Goal: Task Accomplishment & Management: Use online tool/utility

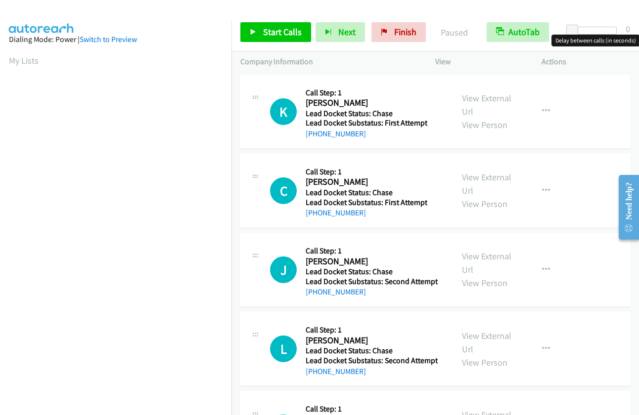
click at [599, 27] on div at bounding box center [593, 31] width 45 height 8
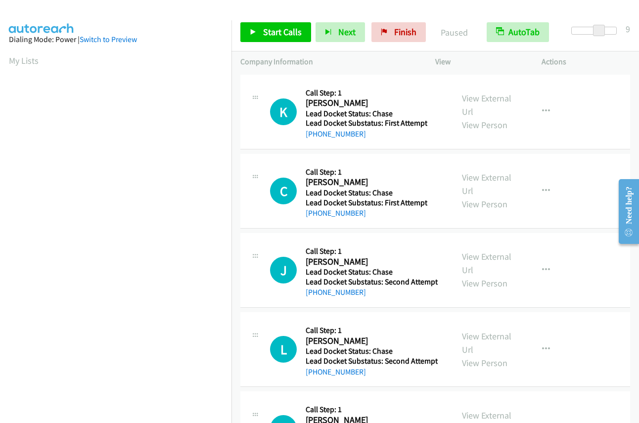
click at [608, 27] on div at bounding box center [593, 31] width 45 height 8
click at [265, 41] on link "Start Calls" at bounding box center [275, 32] width 71 height 20
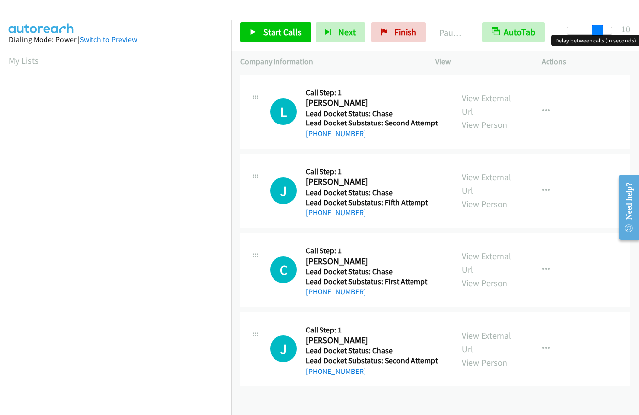
click at [601, 29] on div at bounding box center [588, 31] width 45 height 8
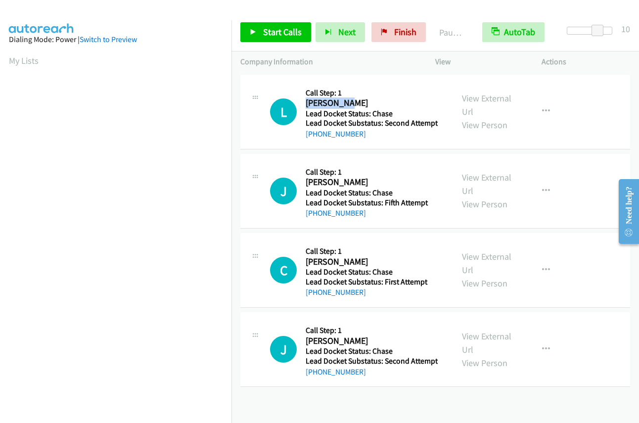
drag, startPoint x: 349, startPoint y: 101, endPoint x: 305, endPoint y: 106, distance: 44.3
click at [304, 106] on div "L Callback Scheduled Call Step: 1 Lori Brown America/New_York Lead Docket Statu…" at bounding box center [357, 112] width 174 height 56
click at [393, 99] on h2 "Lori Brown" at bounding box center [369, 102] width 129 height 11
click at [338, 101] on h2 "Lori Brown" at bounding box center [369, 102] width 129 height 11
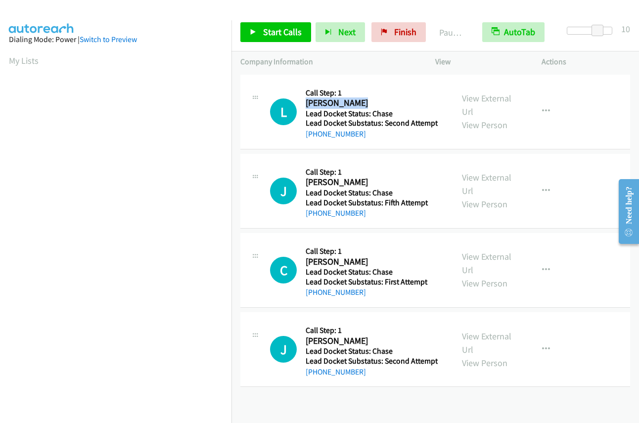
click at [338, 101] on h2 "Lori Brown" at bounding box center [369, 102] width 129 height 11
copy div "Lori Brown"
click at [364, 178] on h2 "Jennifer Poche" at bounding box center [369, 181] width 129 height 11
drag, startPoint x: 364, startPoint y: 179, endPoint x: 307, endPoint y: 180, distance: 56.4
click at [307, 180] on h2 "Jennifer Poche" at bounding box center [369, 181] width 129 height 11
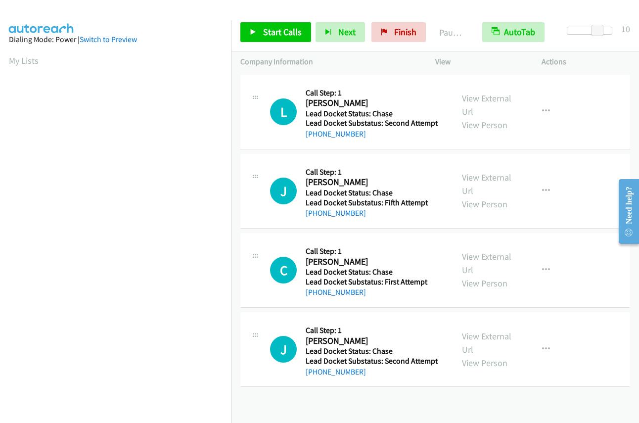
click at [409, 165] on div "Callback Scheduled Call Step: 1 Jennifer Poche America/New_York Lead Docket Sta…" at bounding box center [369, 191] width 129 height 56
click at [351, 183] on h2 "Jennifer Poche" at bounding box center [369, 181] width 129 height 11
copy div "Jennifer Poche"
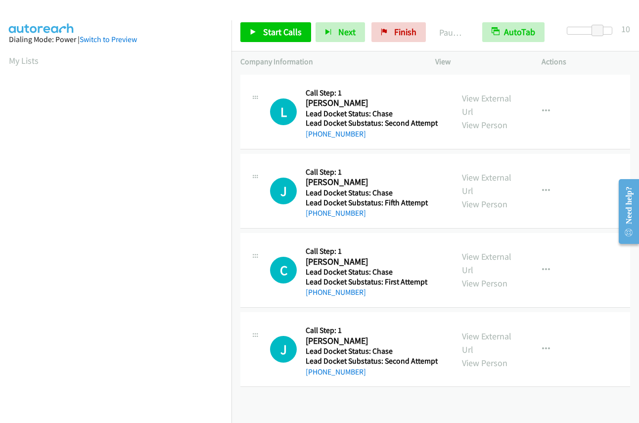
click at [366, 259] on h2 "Corey Goode" at bounding box center [369, 261] width 129 height 11
drag, startPoint x: 353, startPoint y: 259, endPoint x: 314, endPoint y: 263, distance: 39.7
click at [305, 263] on h2 "Corey Goode" at bounding box center [369, 261] width 129 height 11
copy h2 "Corey Goode"
click at [369, 339] on h2 "Jerry E Haley" at bounding box center [369, 340] width 129 height 11
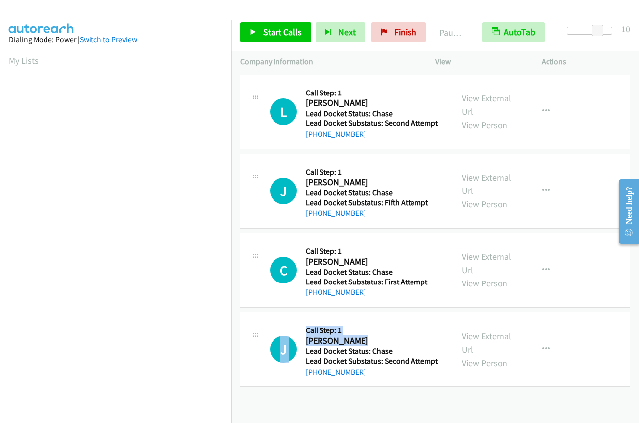
drag, startPoint x: 361, startPoint y: 340, endPoint x: 302, endPoint y: 341, distance: 58.8
click at [302, 341] on div "J Callback Scheduled Call Step: 1 Jerry E Haley America/New_York Lead Docket St…" at bounding box center [357, 349] width 174 height 56
click at [386, 333] on h5 "Call Step: 1" at bounding box center [371, 330] width 132 height 10
drag, startPoint x: 356, startPoint y: 343, endPoint x: 305, endPoint y: 343, distance: 50.9
click at [305, 343] on h2 "Jerry E Haley" at bounding box center [369, 340] width 129 height 11
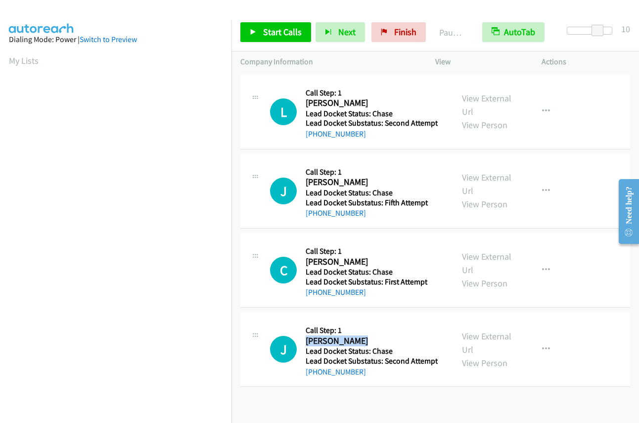
copy h2 "Jerry E Haley"
click at [600, 234] on div "C Callback Scheduled Call Step: 1 Corey Goode America/Chicago Lead Docket Statu…" at bounding box center [434, 270] width 389 height 75
click at [595, 57] on p "Actions" at bounding box center [585, 62] width 88 height 12
click at [463, 9] on div at bounding box center [315, 19] width 630 height 38
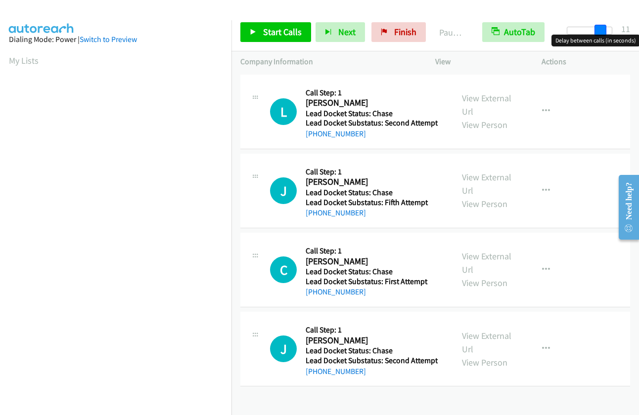
click at [603, 29] on div at bounding box center [588, 31] width 45 height 8
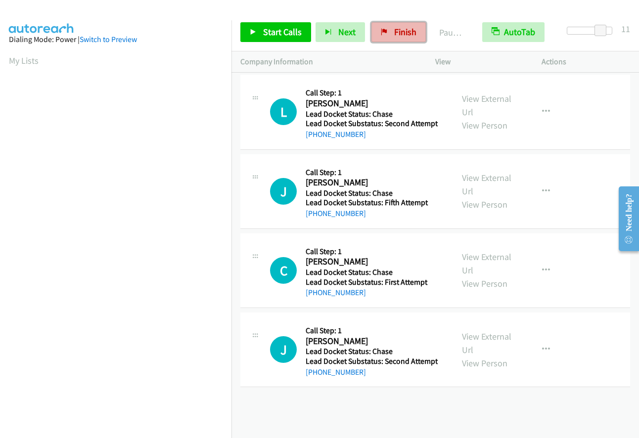
drag, startPoint x: 389, startPoint y: 30, endPoint x: 371, endPoint y: 34, distance: 18.7
click at [389, 30] on link "Finish" at bounding box center [398, 32] width 54 height 20
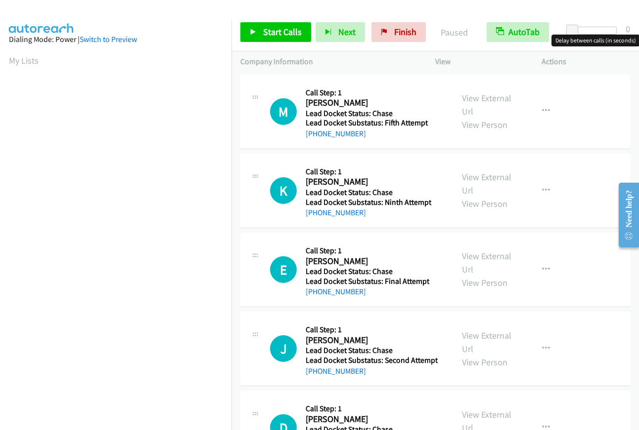
click at [600, 29] on div at bounding box center [593, 31] width 45 height 8
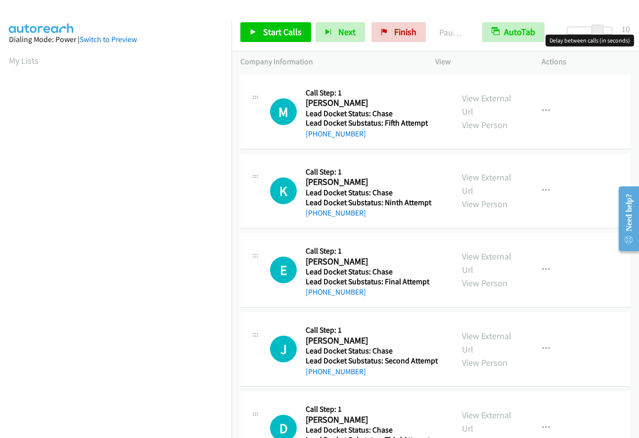
click at [605, 30] on div at bounding box center [588, 31] width 45 height 8
click at [260, 30] on link "Start Calls" at bounding box center [275, 32] width 71 height 20
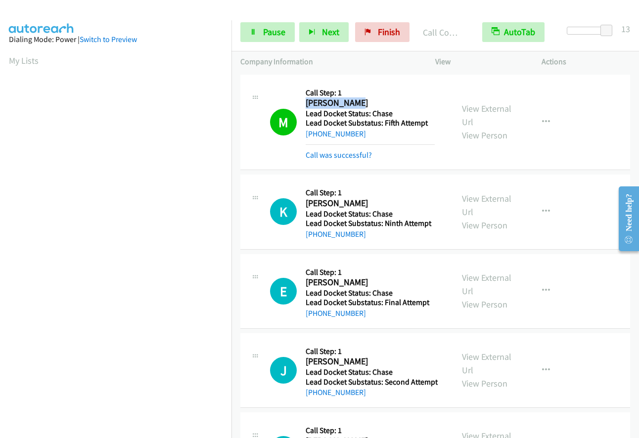
drag, startPoint x: 306, startPoint y: 102, endPoint x: 348, endPoint y: 102, distance: 41.5
click at [359, 102] on div "M Callback Scheduled Call Step: 1 Matthew Chen America/New_York Lead Docket Sta…" at bounding box center [357, 123] width 174 height 78
copy h2 "Matthew Chen"
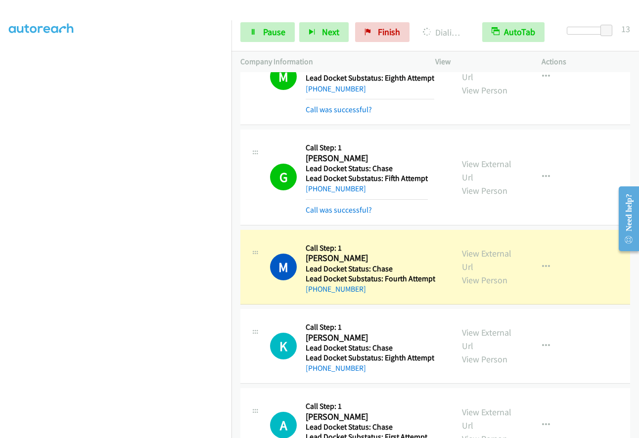
scroll to position [116, 0]
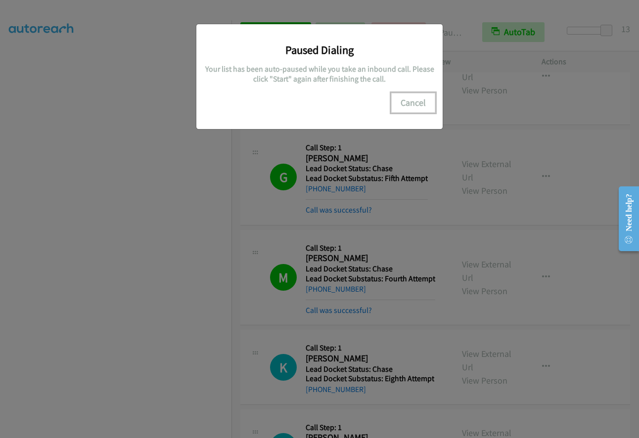
click at [412, 104] on button "Cancel" at bounding box center [413, 103] width 44 height 20
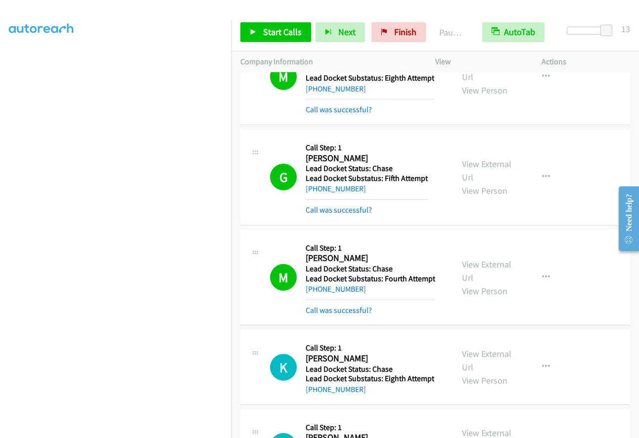
scroll to position [0, 0]
click at [264, 34] on span "Start Calls" at bounding box center [282, 31] width 39 height 11
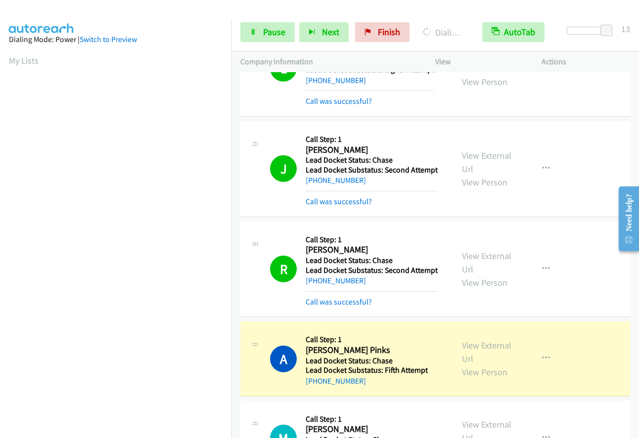
scroll to position [117, 0]
click at [263, 33] on span "Pause" at bounding box center [274, 31] width 22 height 11
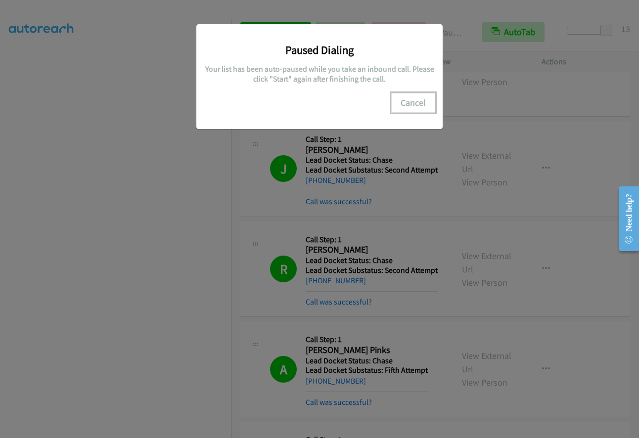
click at [417, 103] on button "Cancel" at bounding box center [413, 103] width 44 height 20
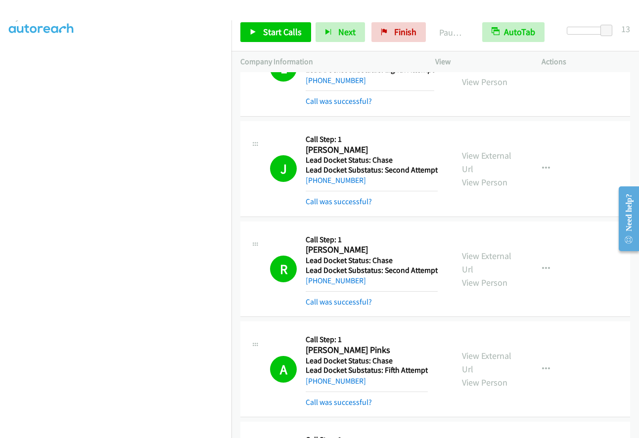
scroll to position [0, 0]
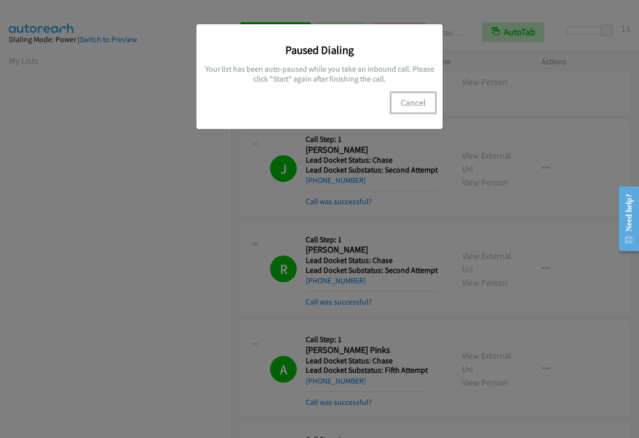
click at [412, 102] on button "Cancel" at bounding box center [413, 103] width 44 height 20
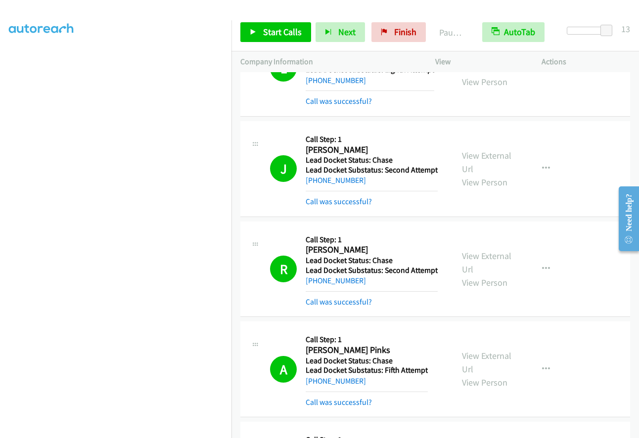
scroll to position [116, 0]
click at [280, 39] on link "Start Calls" at bounding box center [275, 32] width 71 height 20
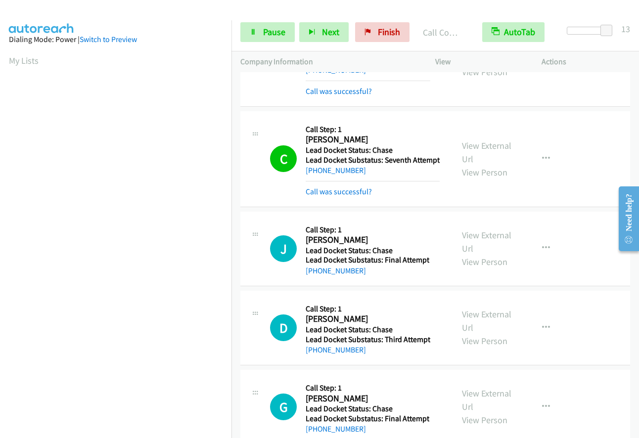
scroll to position [117, 0]
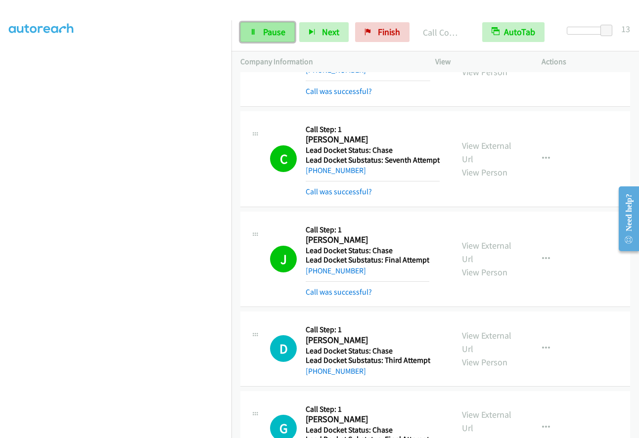
click at [278, 35] on span "Pause" at bounding box center [274, 31] width 22 height 11
click at [283, 33] on span "Start Calls" at bounding box center [282, 31] width 39 height 11
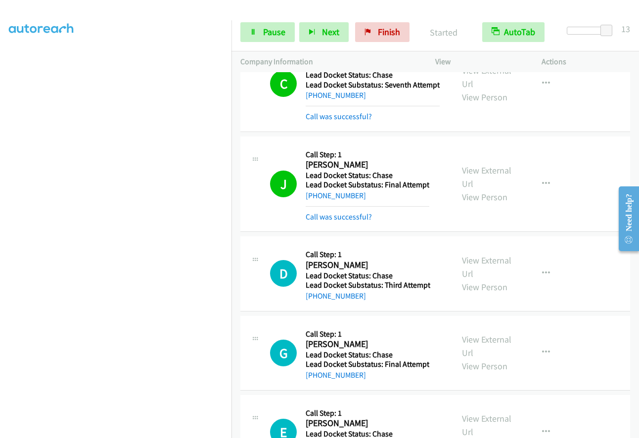
scroll to position [5054, 0]
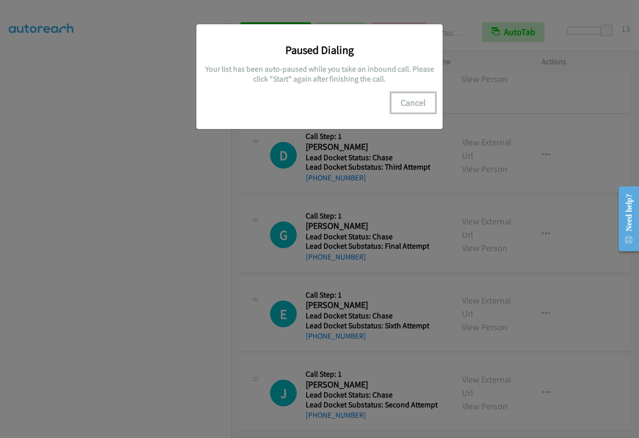
drag, startPoint x: 408, startPoint y: 100, endPoint x: 596, endPoint y: 172, distance: 201.8
click at [410, 100] on button "Cancel" at bounding box center [413, 103] width 44 height 20
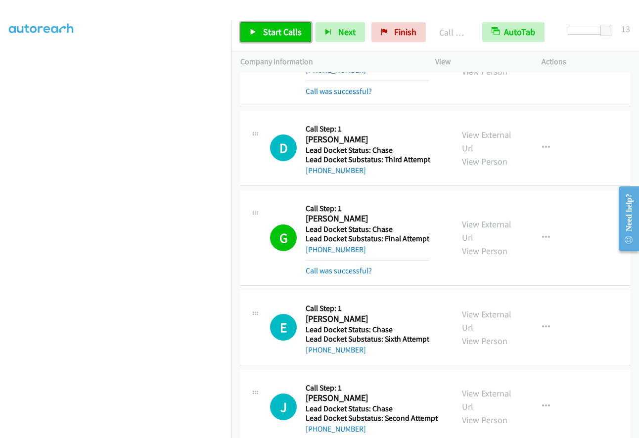
click at [259, 31] on link "Start Calls" at bounding box center [275, 32] width 71 height 20
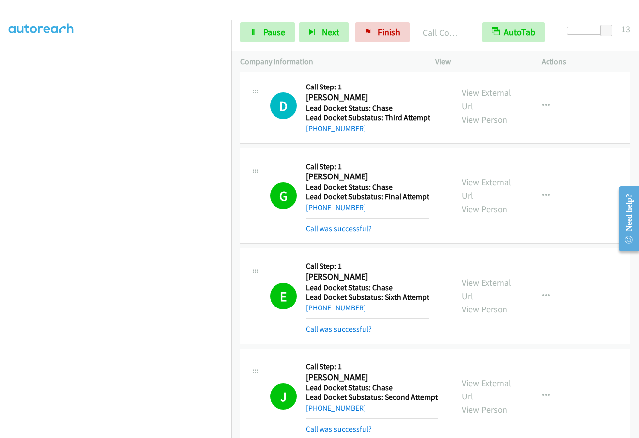
scroll to position [0, 0]
click at [260, 37] on link "Pause" at bounding box center [267, 32] width 54 height 20
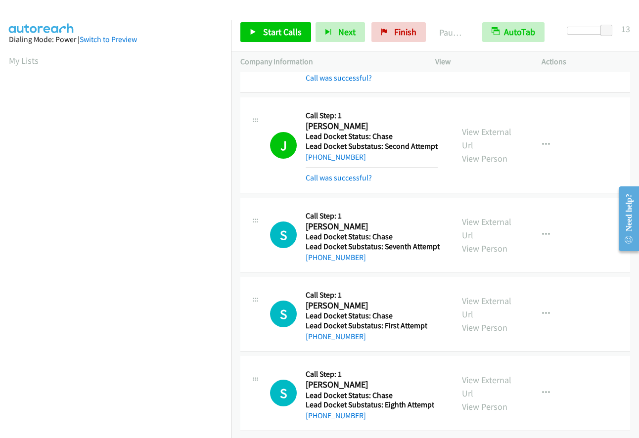
scroll to position [56, 0]
click at [280, 38] on link "Start Calls" at bounding box center [275, 32] width 71 height 20
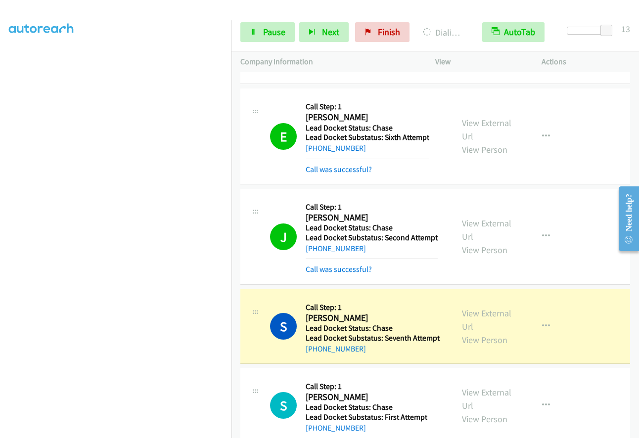
scroll to position [116, 0]
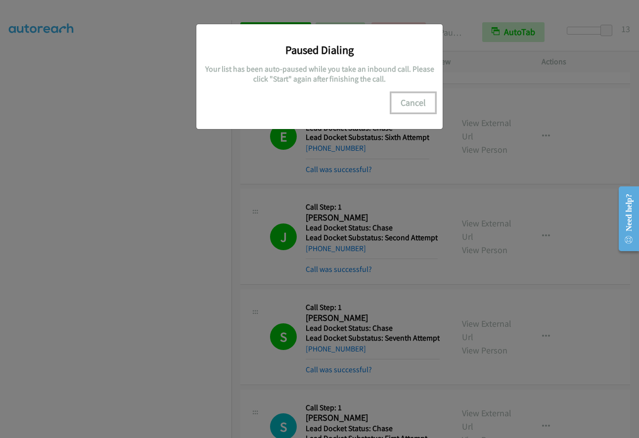
click at [396, 103] on button "Cancel" at bounding box center [413, 103] width 44 height 20
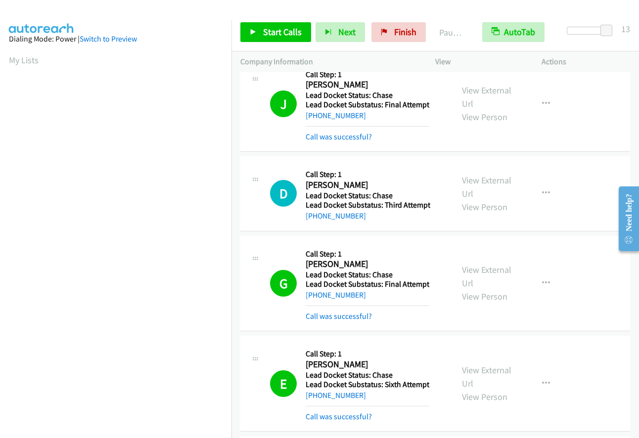
scroll to position [0, 0]
click at [276, 35] on span "Start Calls" at bounding box center [282, 31] width 39 height 11
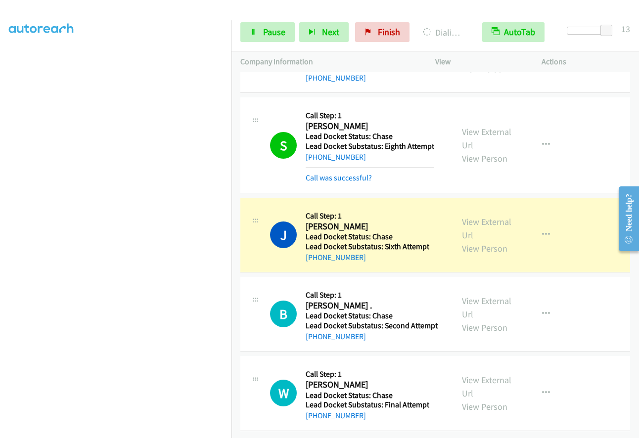
scroll to position [5676, 0]
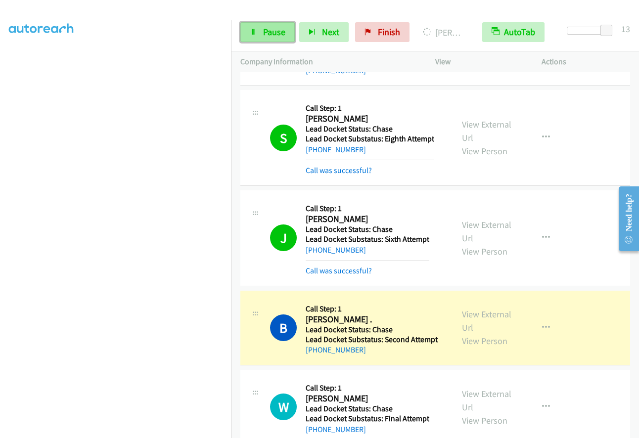
click at [274, 34] on span "Pause" at bounding box center [274, 31] width 22 height 11
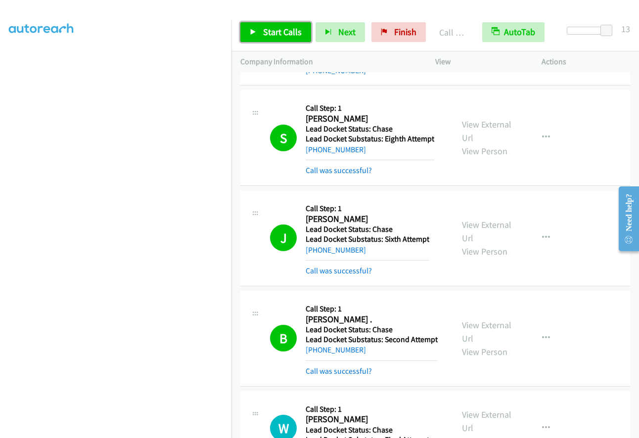
click at [275, 34] on span "Start Calls" at bounding box center [282, 31] width 39 height 11
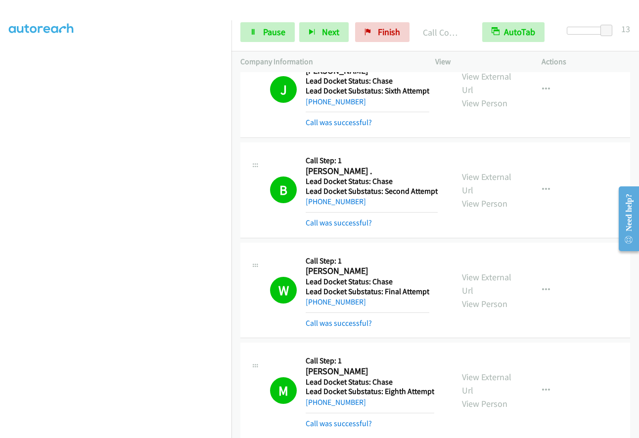
scroll to position [0, 0]
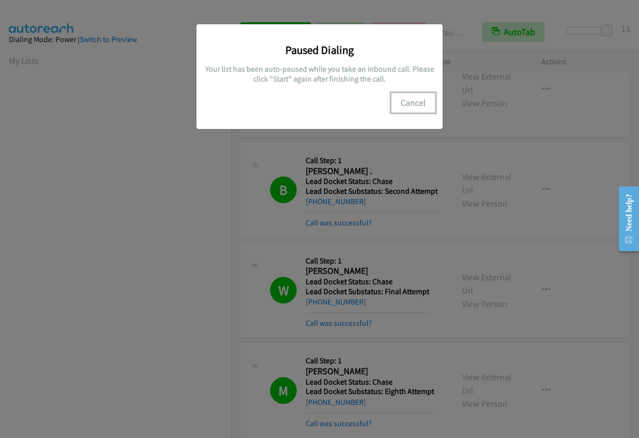
click at [419, 101] on button "Cancel" at bounding box center [413, 103] width 44 height 20
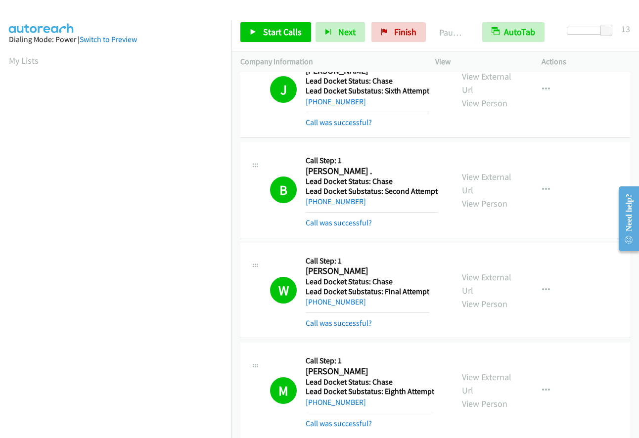
scroll to position [117, 0]
click at [279, 38] on link "Start Calls" at bounding box center [275, 32] width 71 height 20
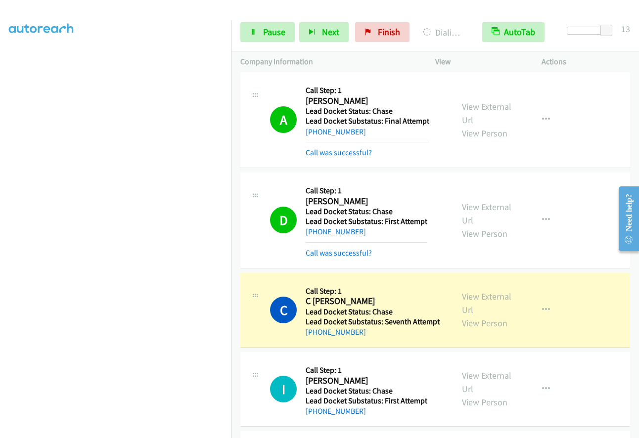
scroll to position [6357, 0]
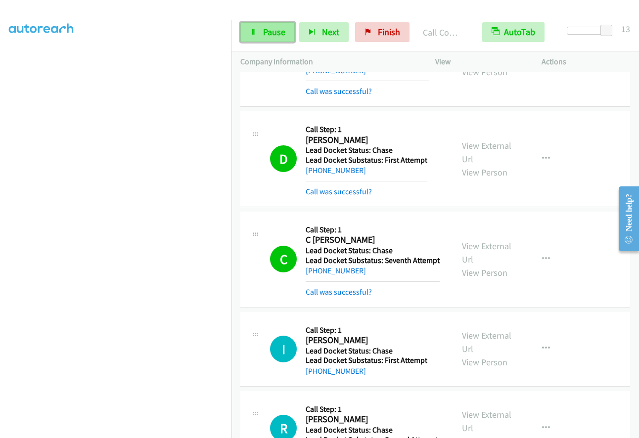
click at [276, 35] on span "Pause" at bounding box center [274, 31] width 22 height 11
click at [282, 38] on link "Start Calls" at bounding box center [275, 32] width 71 height 20
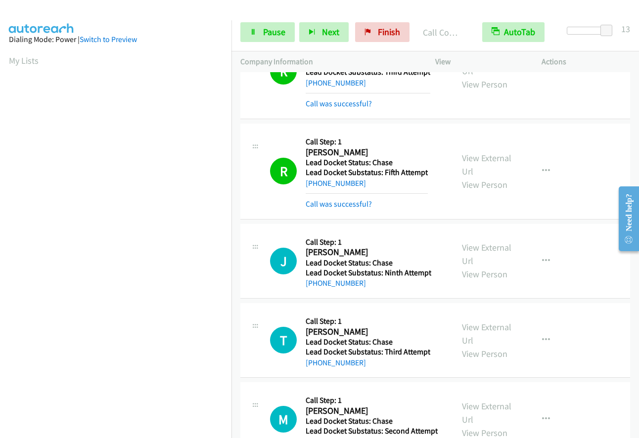
scroll to position [6830, 0]
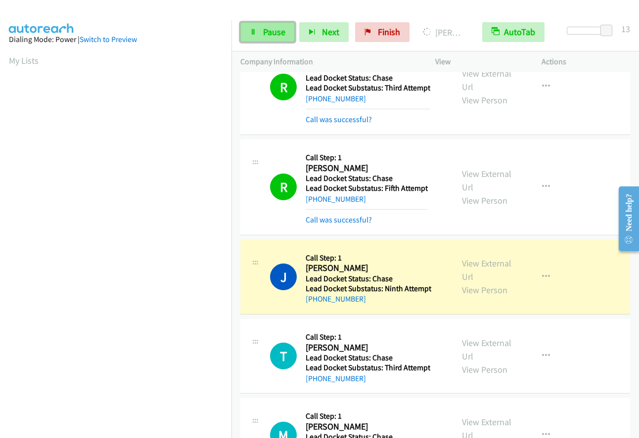
click at [263, 34] on span "Pause" at bounding box center [274, 31] width 22 height 11
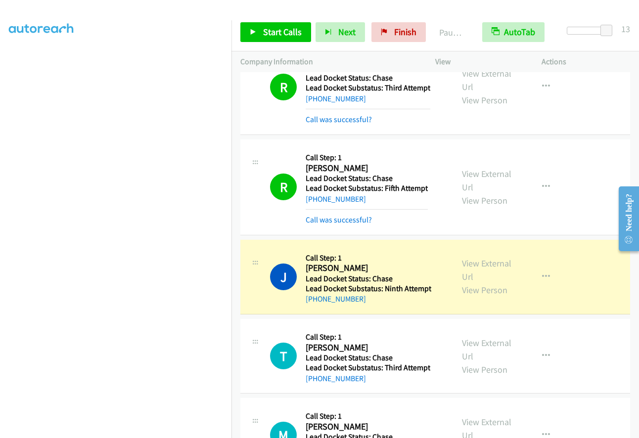
scroll to position [116, 0]
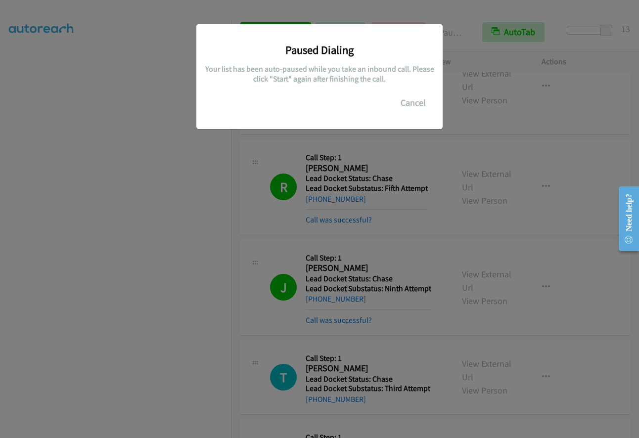
click at [114, 256] on div "Paused Dialing Your list has been auto-paused while you take an inbound call. P…" at bounding box center [319, 223] width 639 height 429
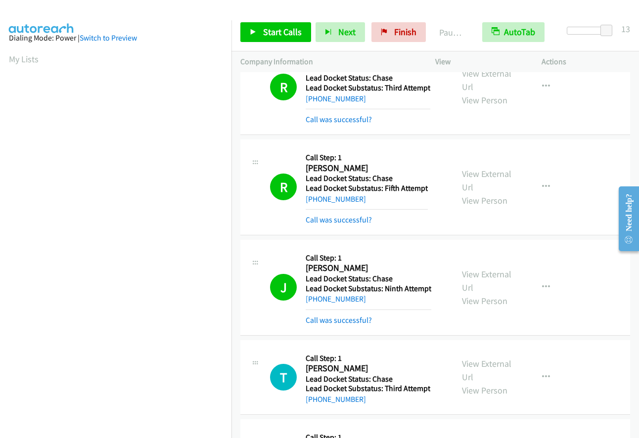
scroll to position [0, 0]
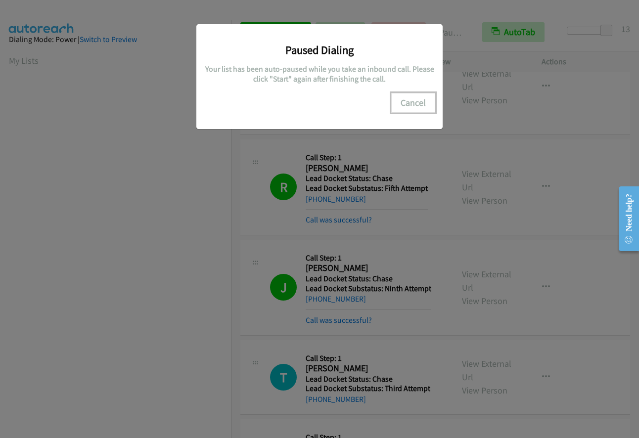
click at [409, 103] on button "Cancel" at bounding box center [413, 103] width 44 height 20
click at [416, 102] on button "Cancel" at bounding box center [413, 103] width 44 height 20
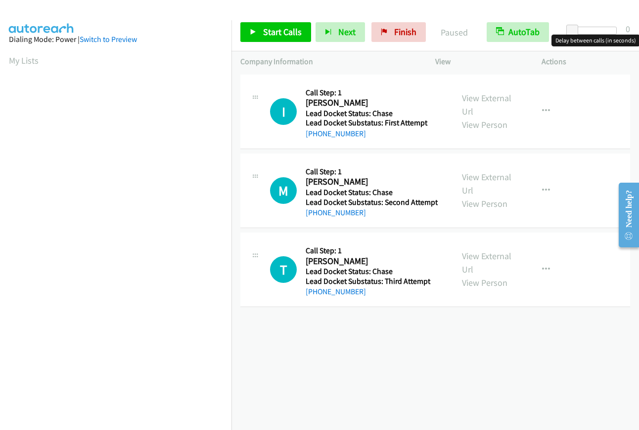
click at [602, 27] on div at bounding box center [593, 31] width 45 height 8
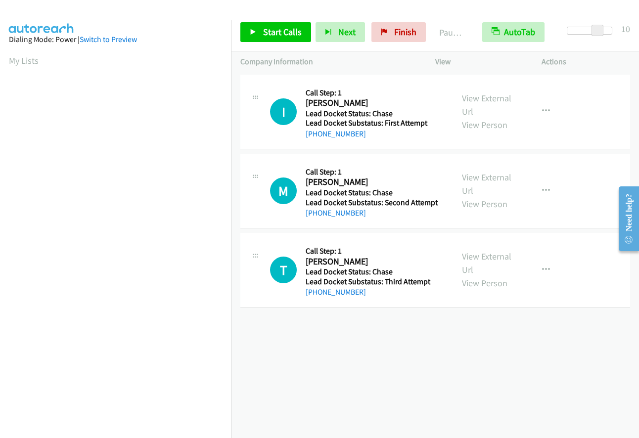
click at [605, 31] on div at bounding box center [588, 31] width 45 height 8
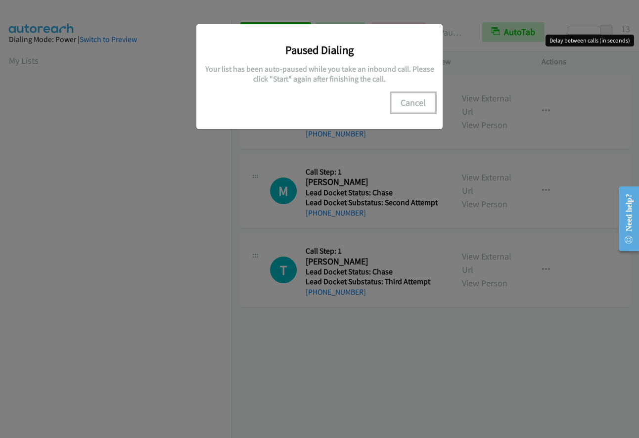
click at [418, 99] on button "Cancel" at bounding box center [413, 103] width 44 height 20
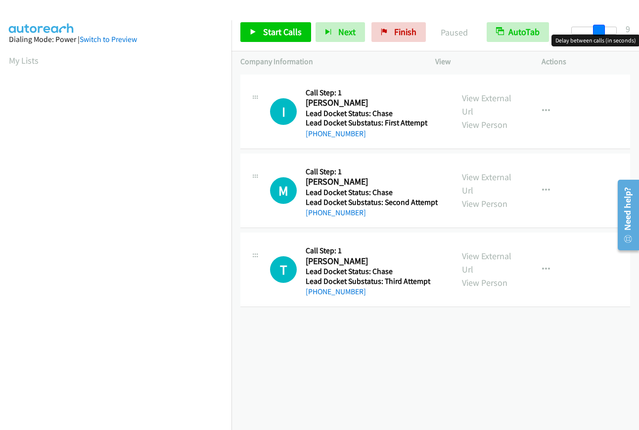
click at [597, 32] on div at bounding box center [593, 31] width 45 height 8
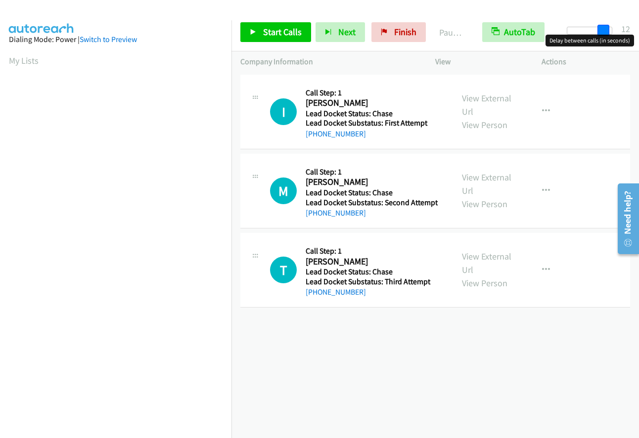
click at [606, 30] on div at bounding box center [588, 31] width 45 height 8
click at [260, 37] on link "Start Calls" at bounding box center [275, 32] width 71 height 20
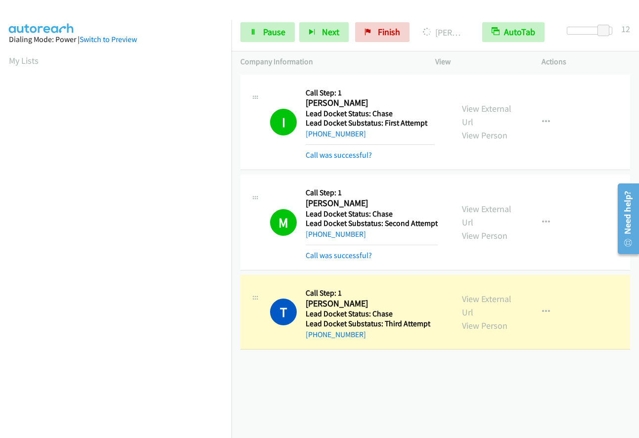
scroll to position [116, 0]
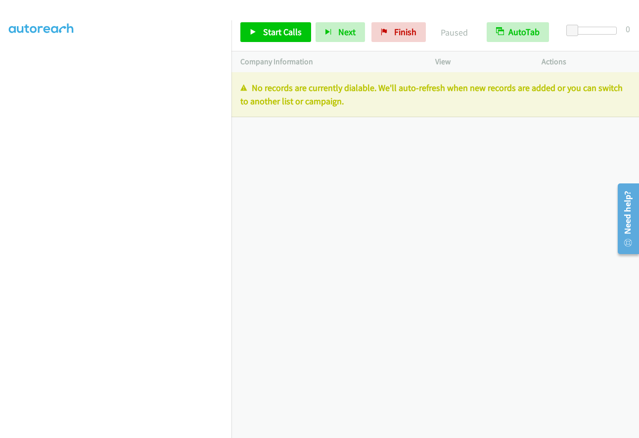
scroll to position [116, 0]
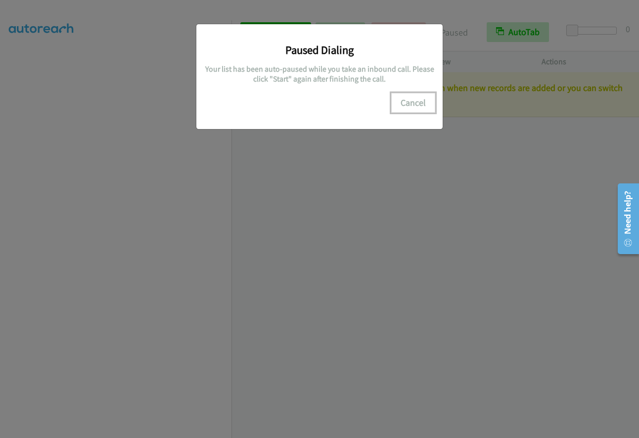
click at [413, 103] on button "Cancel" at bounding box center [413, 103] width 44 height 20
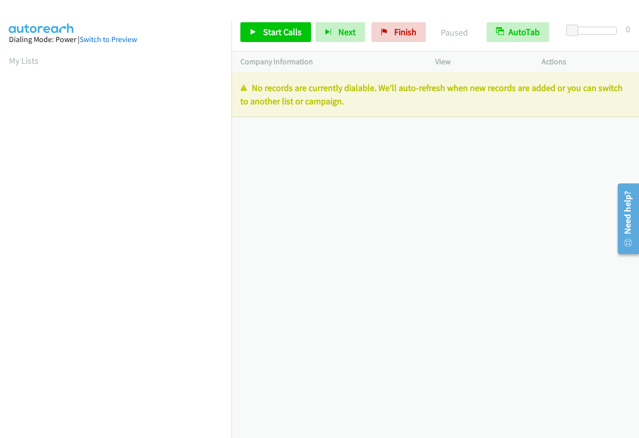
scroll to position [117, 0]
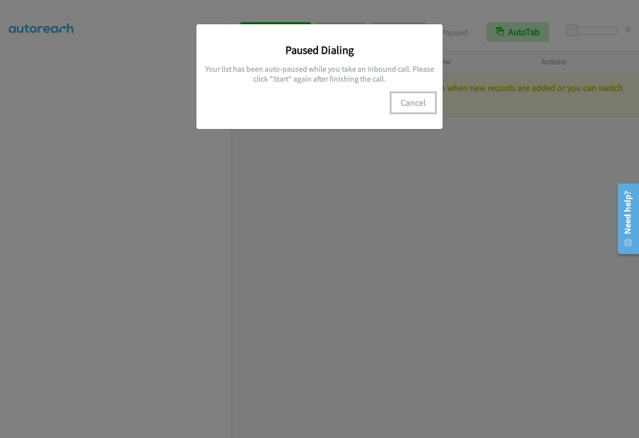
click at [413, 103] on button "Cancel" at bounding box center [413, 103] width 44 height 20
click at [407, 101] on button "Cancel" at bounding box center [413, 103] width 44 height 20
click at [421, 103] on button "Cancel" at bounding box center [413, 103] width 44 height 20
click at [420, 102] on button "Cancel" at bounding box center [413, 103] width 44 height 20
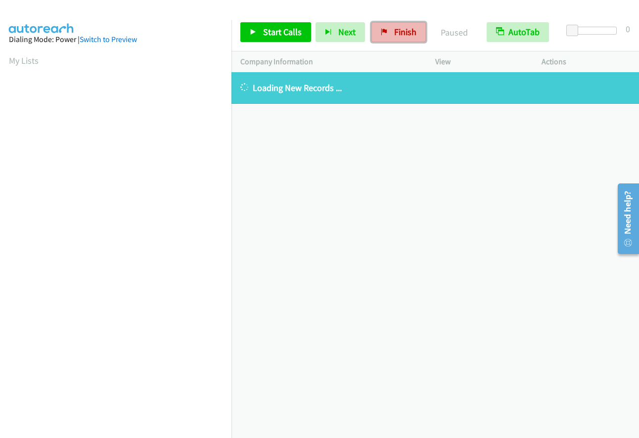
click at [384, 31] on icon at bounding box center [384, 32] width 7 height 7
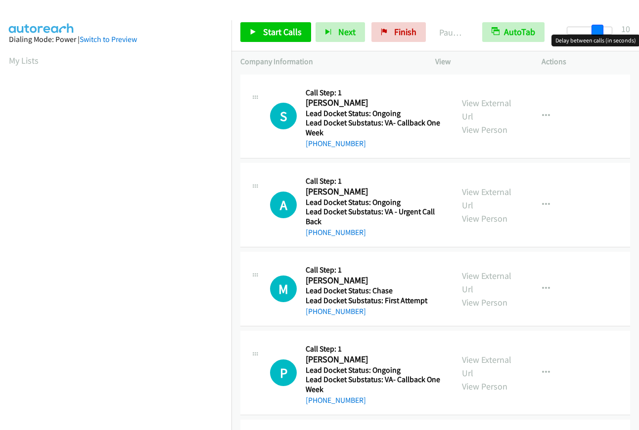
click at [602, 29] on div at bounding box center [588, 31] width 45 height 8
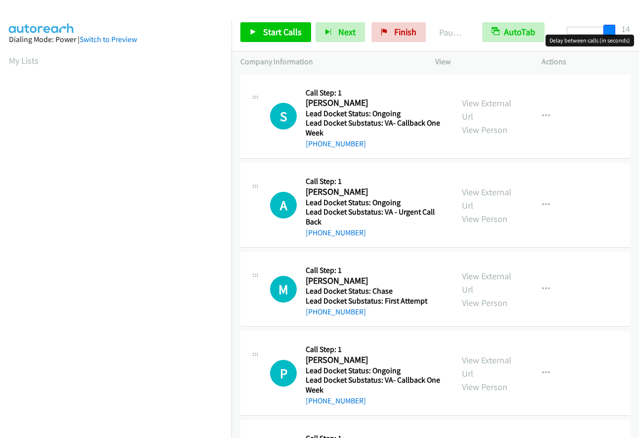
click at [609, 29] on div at bounding box center [588, 31] width 45 height 8
click at [598, 31] on div at bounding box center [588, 31] width 45 height 8
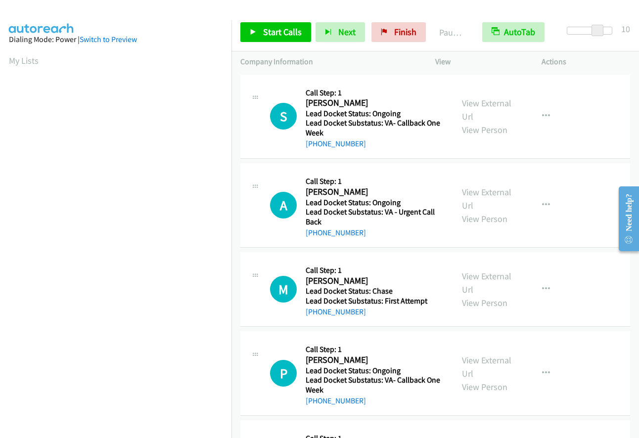
click at [603, 30] on div at bounding box center [588, 31] width 45 height 8
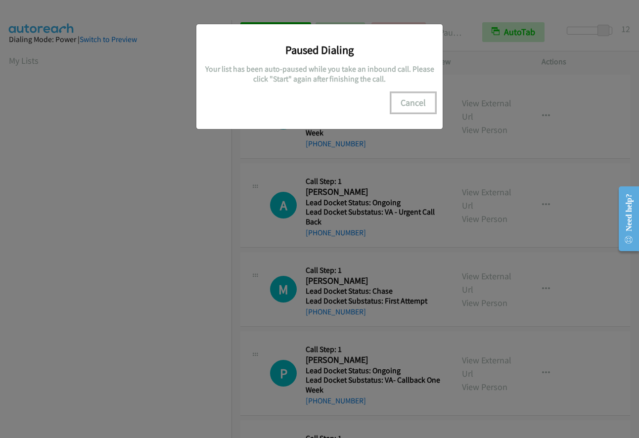
click at [414, 102] on button "Cancel" at bounding box center [413, 103] width 44 height 20
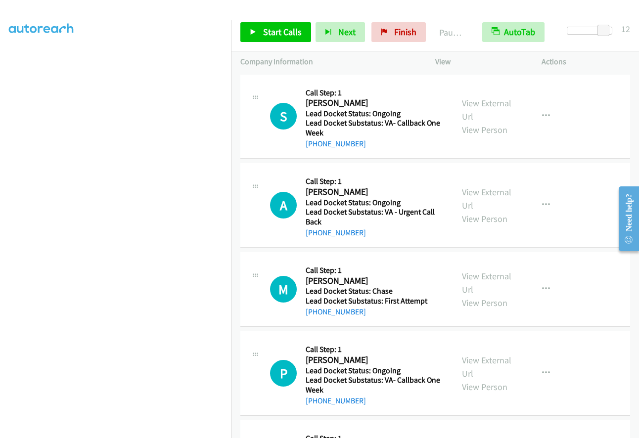
scroll to position [116, 0]
